Goal: Navigation & Orientation: Find specific page/section

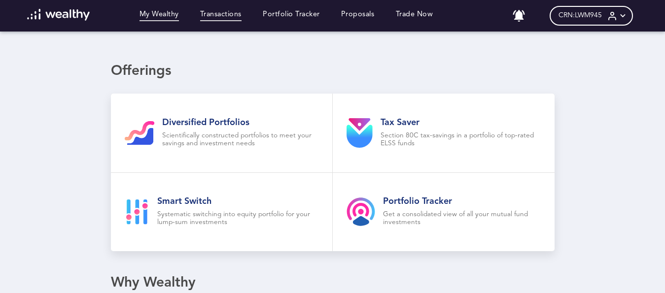
click at [225, 14] on link "Transactions" at bounding box center [220, 15] width 41 height 11
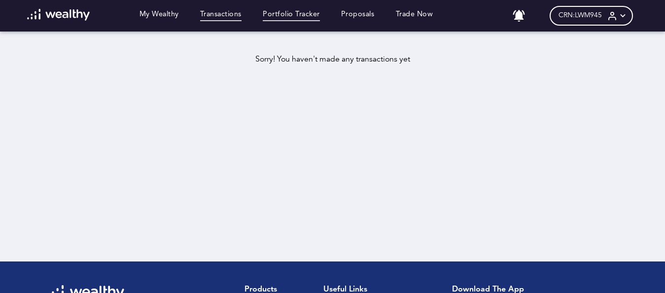
click at [299, 12] on link "Portfolio Tracker" at bounding box center [291, 15] width 57 height 11
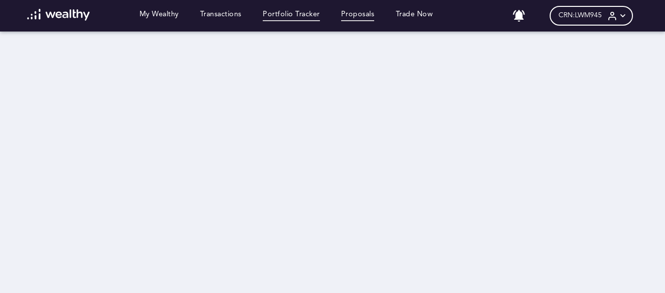
click at [365, 13] on link "Proposals" at bounding box center [358, 15] width 34 height 11
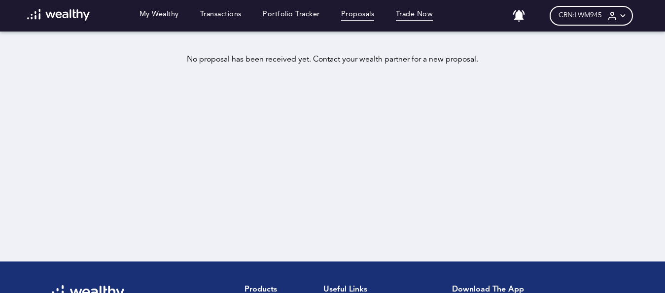
click at [408, 11] on link "Trade Now" at bounding box center [414, 15] width 37 height 11
click at [618, 18] on icon at bounding box center [612, 16] width 10 height 10
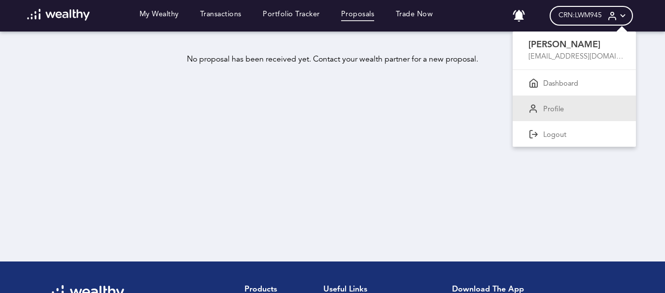
click at [564, 107] on p "Profile" at bounding box center [553, 110] width 21 height 9
